Goal: Task Accomplishment & Management: Manage account settings

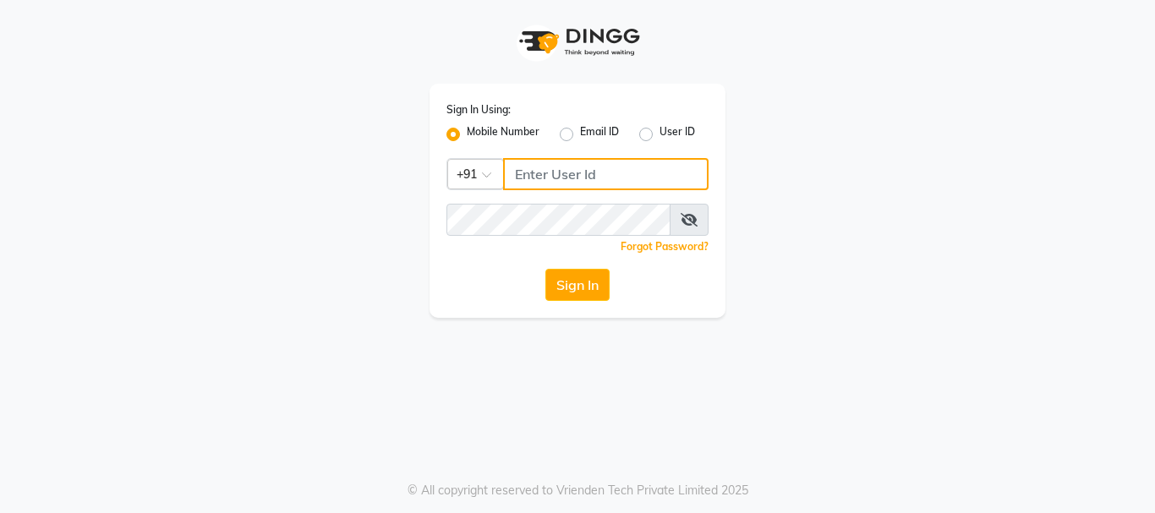
click at [548, 167] on input "Username" at bounding box center [605, 174] width 205 height 32
click at [541, 175] on input "Username" at bounding box center [605, 174] width 205 height 32
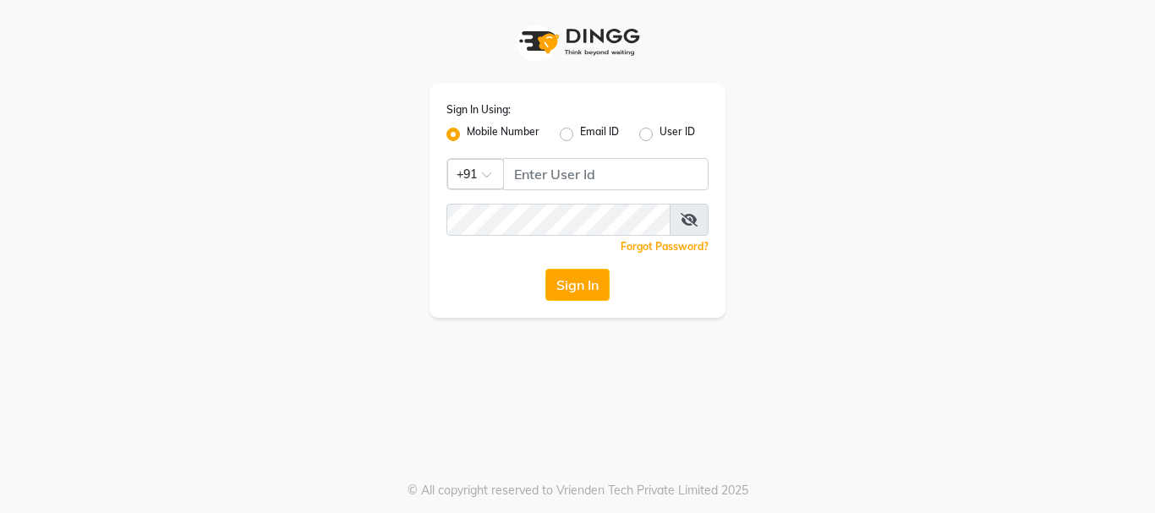
click at [660, 128] on label "User ID" at bounding box center [678, 134] width 36 height 20
click at [660, 128] on input "User ID" at bounding box center [665, 129] width 11 height 11
radio input "true"
radio input "false"
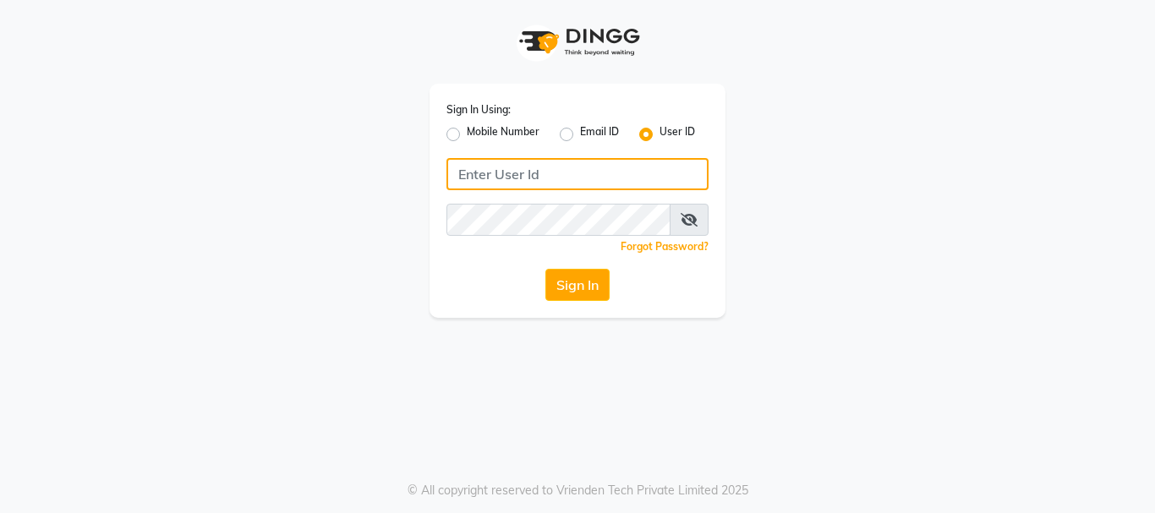
click at [583, 170] on input "Username" at bounding box center [577, 174] width 262 height 32
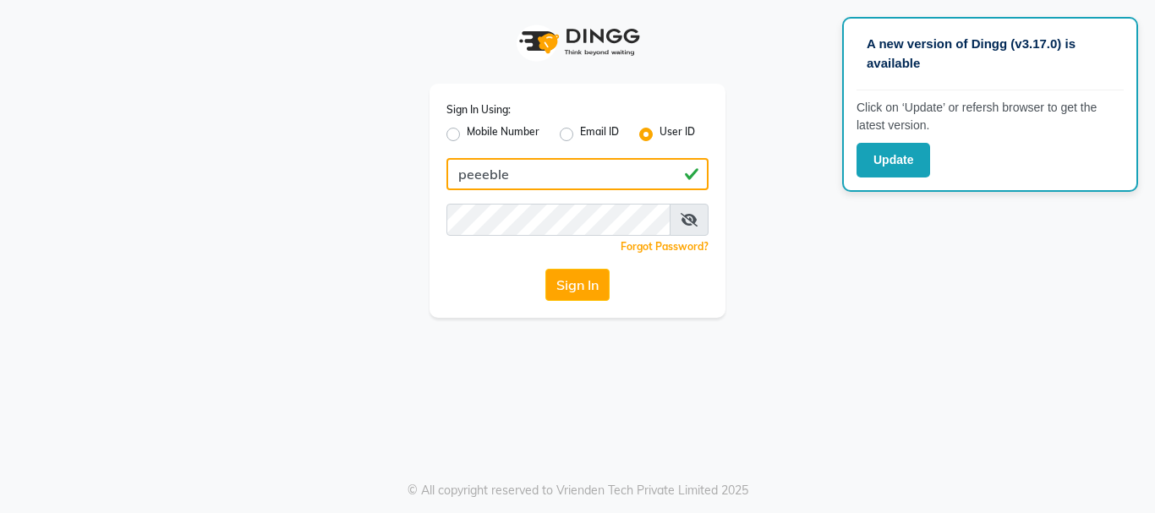
type input "peeeble"
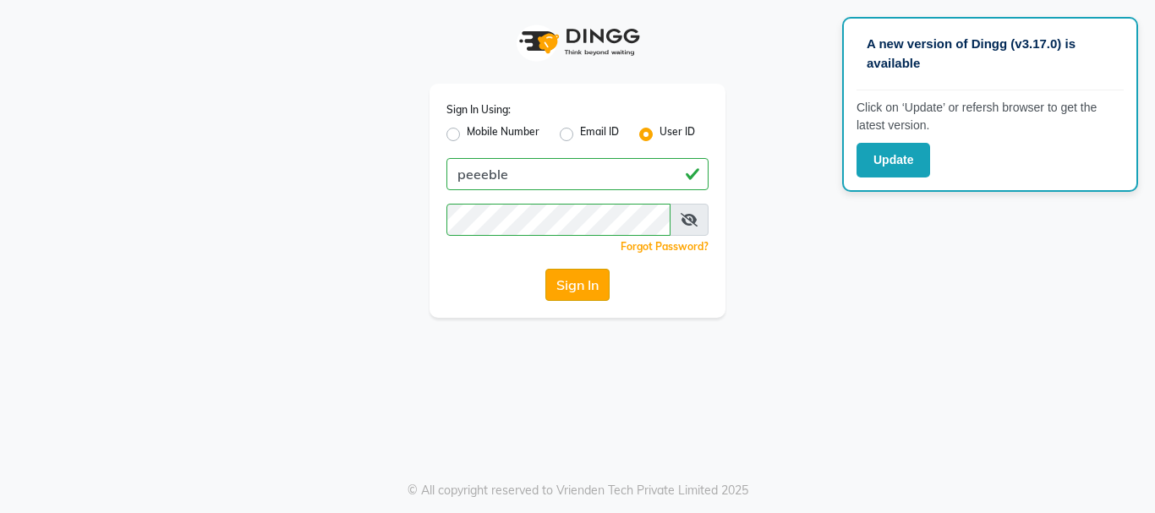
click at [568, 287] on button "Sign In" at bounding box center [577, 285] width 64 height 32
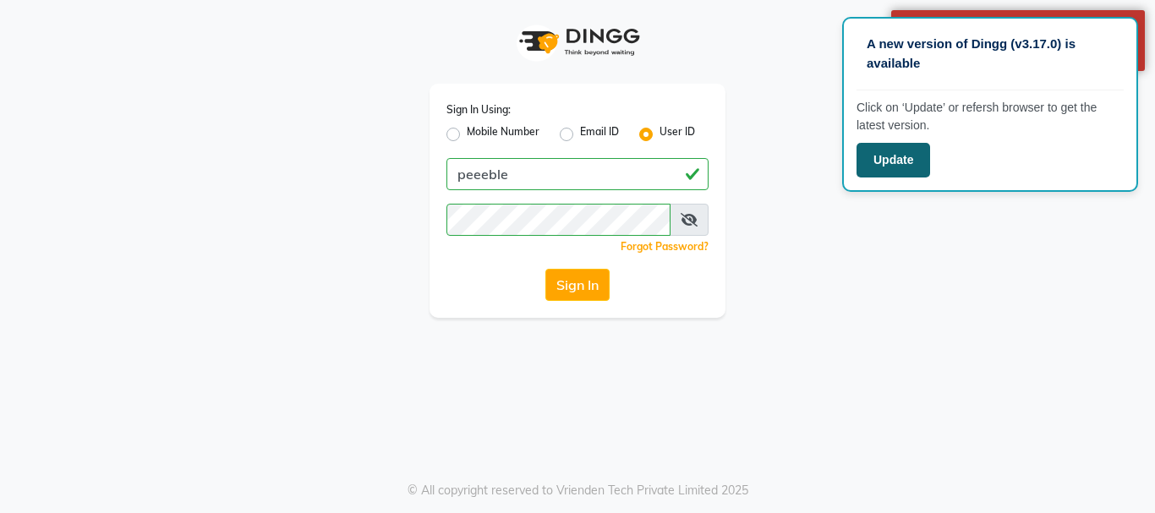
click at [876, 164] on button "Update" at bounding box center [894, 160] width 74 height 35
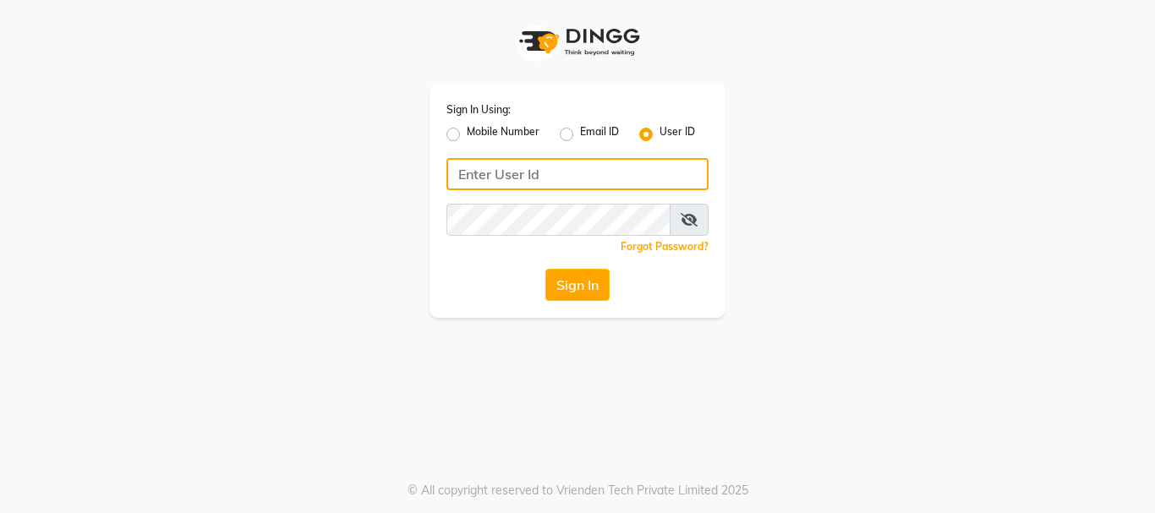
click at [527, 177] on input "Username" at bounding box center [577, 174] width 262 height 32
type input "pebbble"
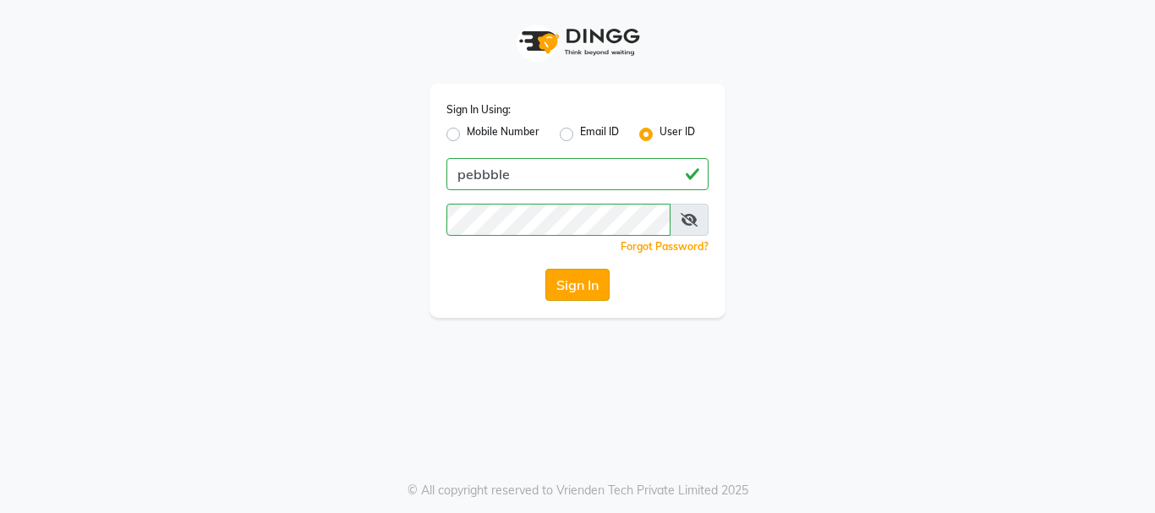
click at [566, 277] on button "Sign In" at bounding box center [577, 285] width 64 height 32
